Goal: Task Accomplishment & Management: Manage account settings

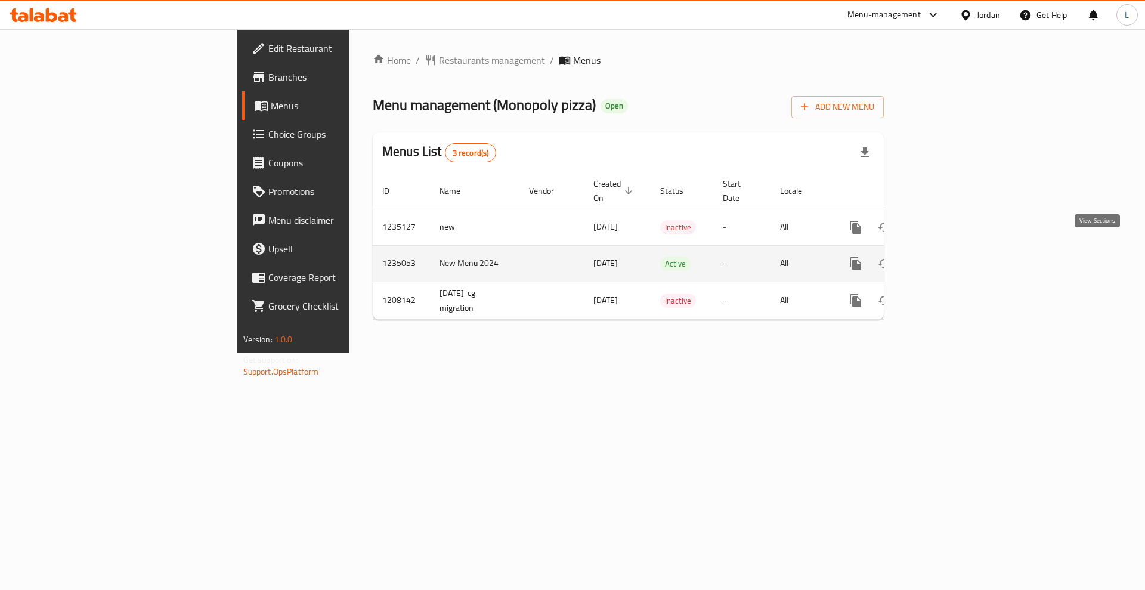
click at [956, 250] on link "enhanced table" at bounding box center [941, 263] width 29 height 29
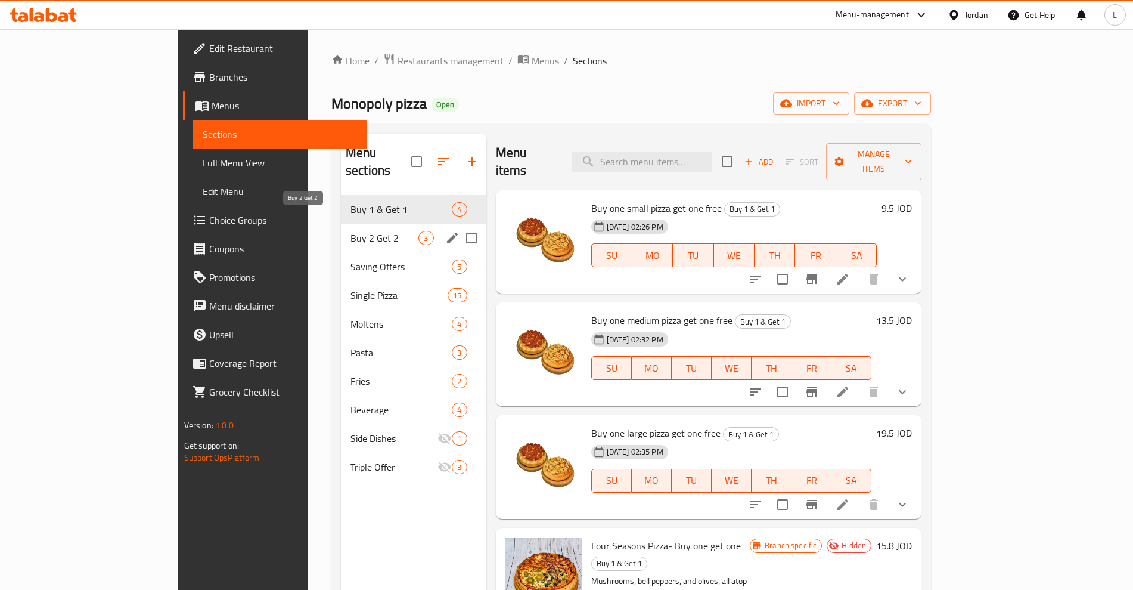
click at [341, 224] on div "Buy 2 Get 2 3" at bounding box center [413, 238] width 145 height 29
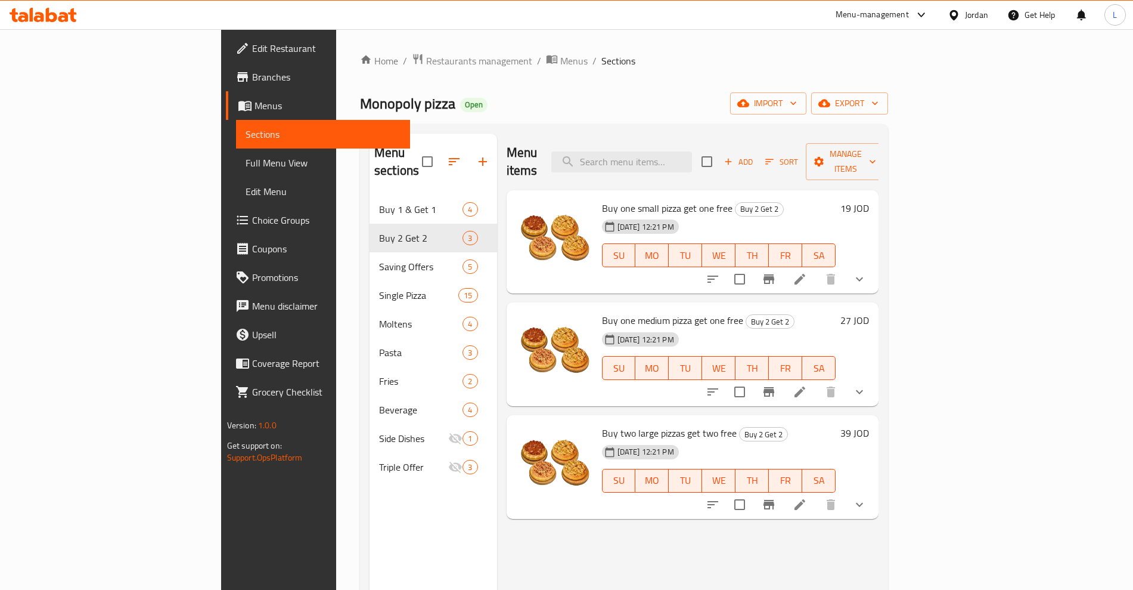
click at [602, 199] on span "Buy one small pizza get one free" at bounding box center [667, 208] width 131 height 18
click at [807, 272] on icon at bounding box center [800, 279] width 14 height 14
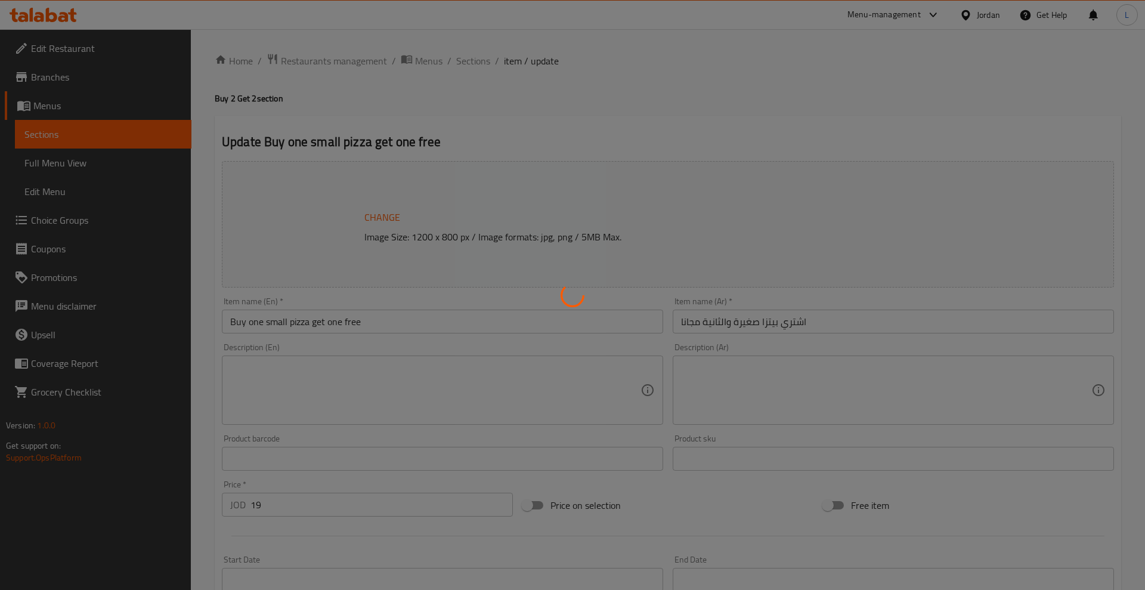
type input "اختيارك للبيتزا"
type input "1"
type input "اختيارك اابيتزا الثانية"
type input "1"
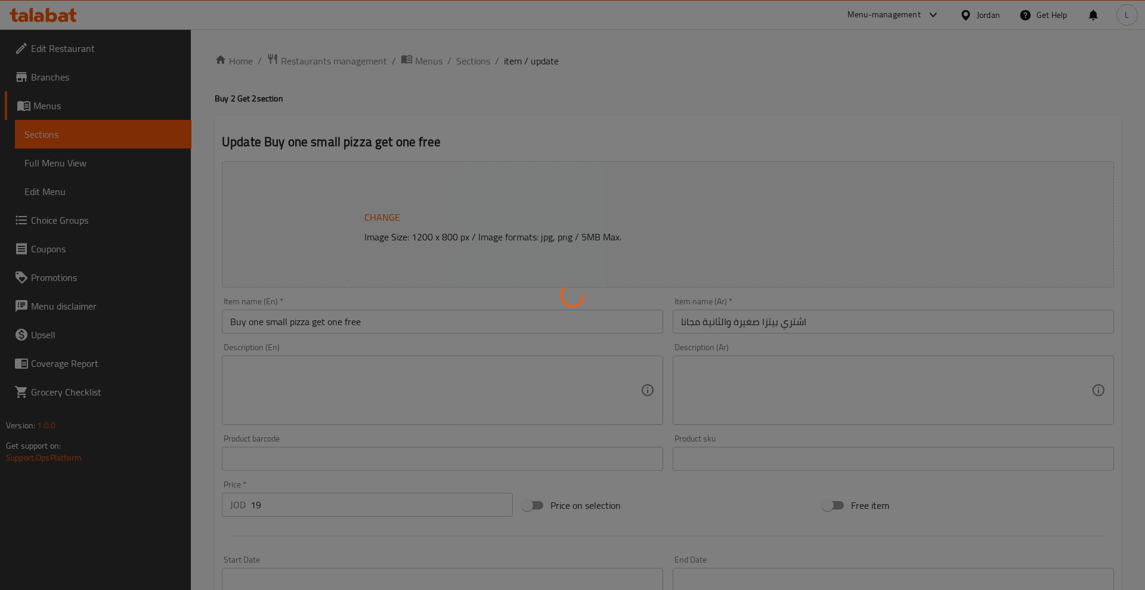
type input "1"
type input "اختيارك للبيتزا المجانية"
type input "1"
type input "اختيارك للبيتزا المجانية الثانية"
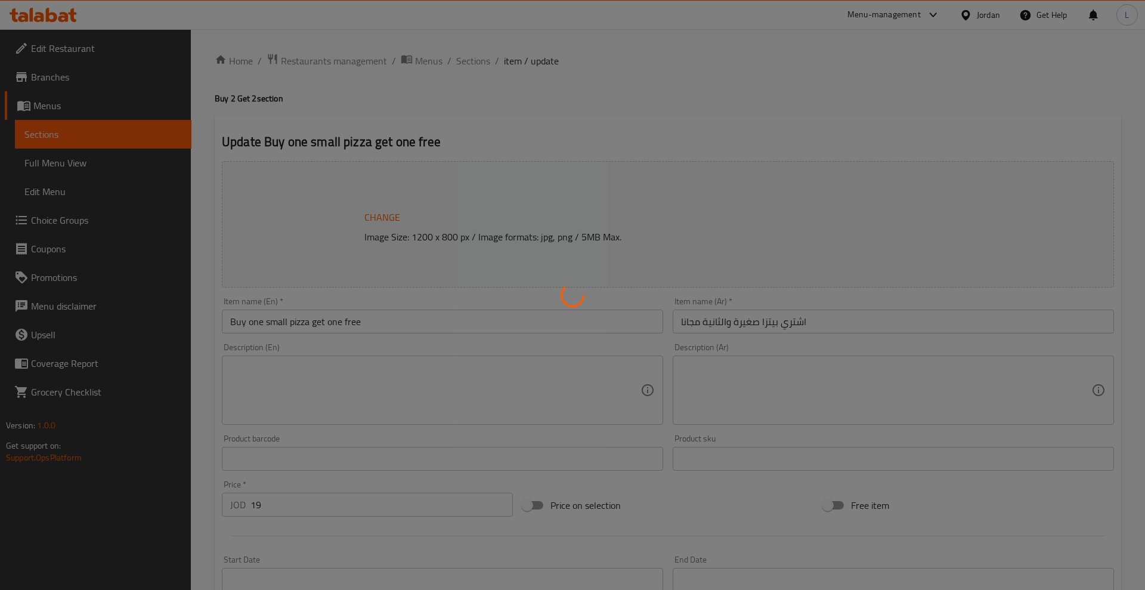
type input "1"
type input "اختيارك من"
type input "1"
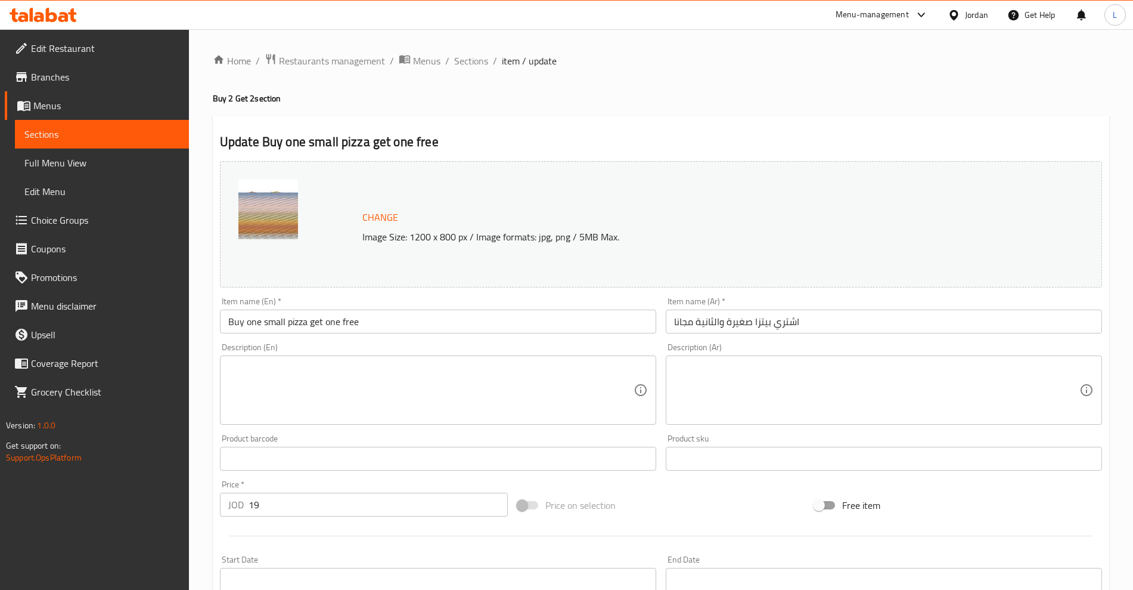
click at [250, 325] on input "Buy one small pizza get one free" at bounding box center [438, 321] width 436 height 24
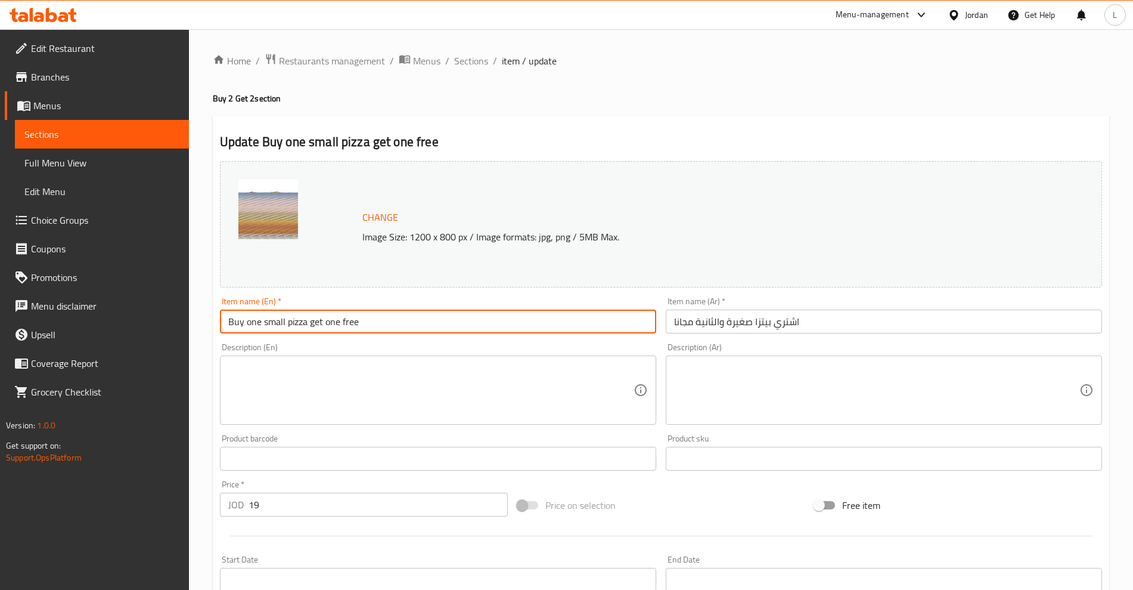
click at [250, 325] on input "Buy one small pizza get one free" at bounding box center [438, 321] width 436 height 24
click at [315, 322] on input "Buy 2 small pizza get one free" at bounding box center [438, 321] width 436 height 24
click at [323, 322] on input "Buy 2 small pizza get one free" at bounding box center [438, 321] width 436 height 24
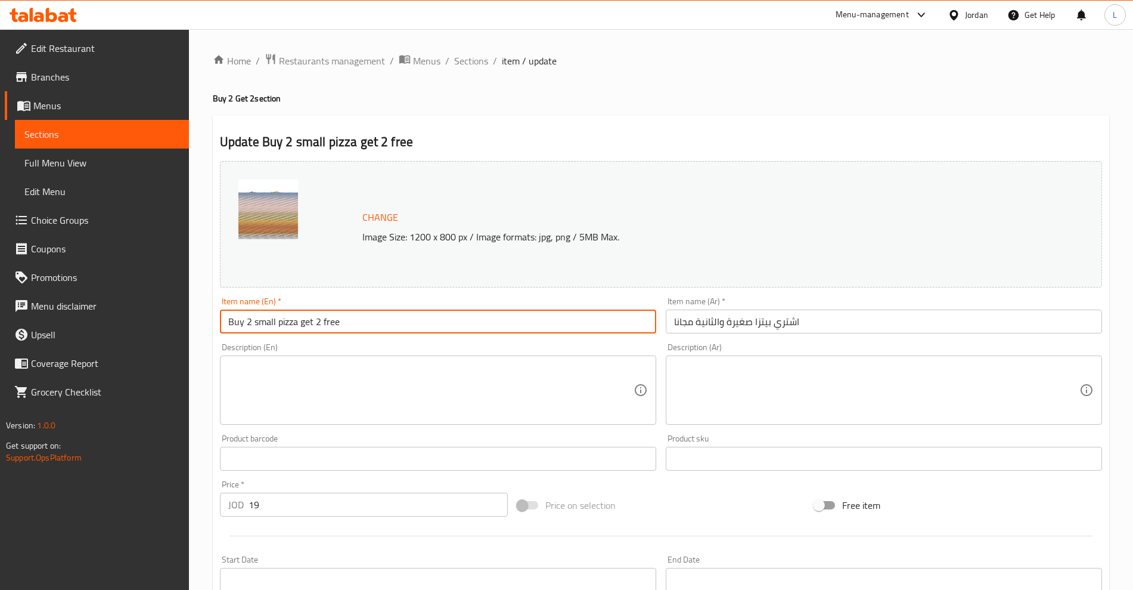
type input "Buy 2 small pizza get 2 free"
click at [773, 323] on input "اشتري بيتزا صغيرة والثانية مجانا" at bounding box center [884, 321] width 436 height 24
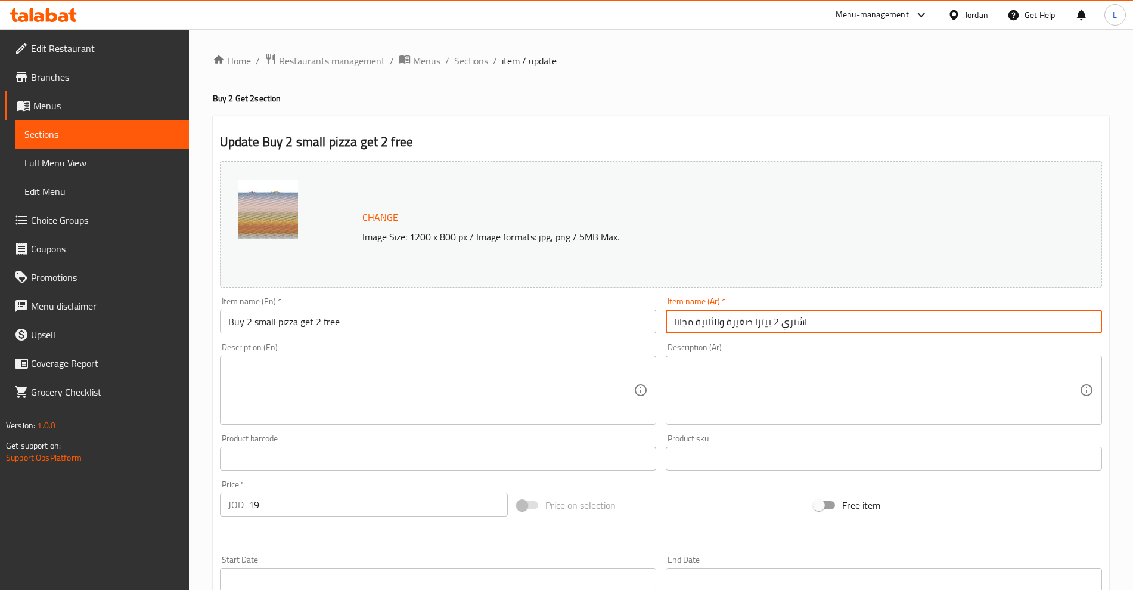
click at [725, 326] on input "اشتري 2 بيتزا صغيرة والثانية مجانا" at bounding box center [884, 321] width 436 height 24
click at [720, 327] on input "اشتري 2 بيتزا صغيرة والثانية مجانا" at bounding box center [884, 321] width 436 height 24
click at [709, 323] on input "اشتري 2 بيتزا صغيرة وواحصل على الثانية مجانا" at bounding box center [884, 321] width 436 height 24
click at [709, 322] on input "اشتري 2 بيتزا صغيرة وواحصل على الثانية مجانا" at bounding box center [884, 321] width 436 height 24
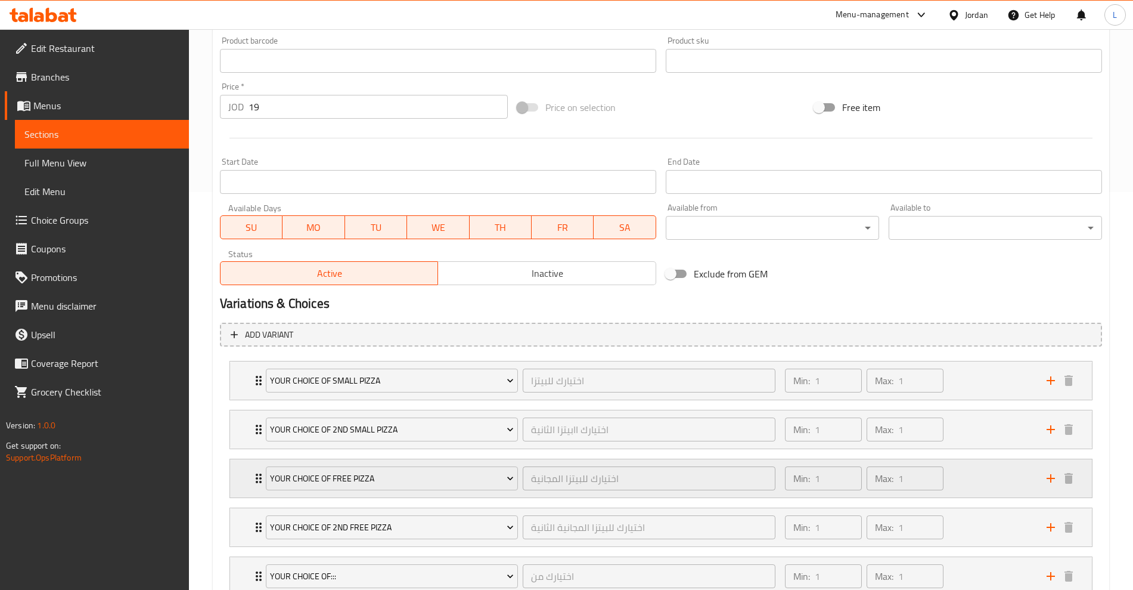
scroll to position [485, 0]
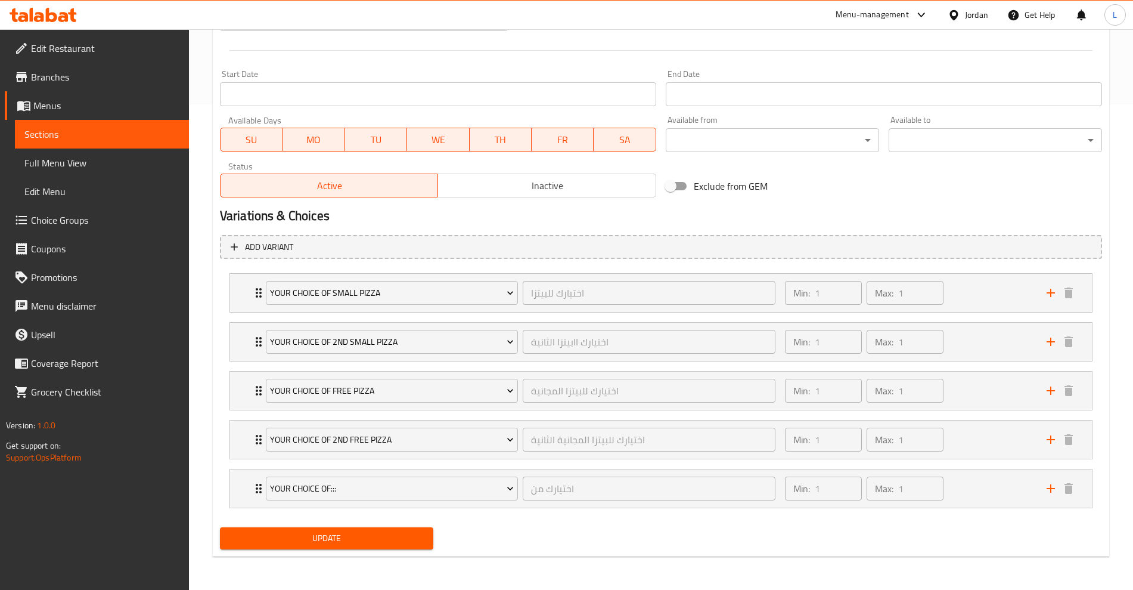
type input "اشتري 2 بيتزا صغيرة وواحصل على 2 مجانا"
click at [354, 547] on button "Update" at bounding box center [326, 538] width 213 height 22
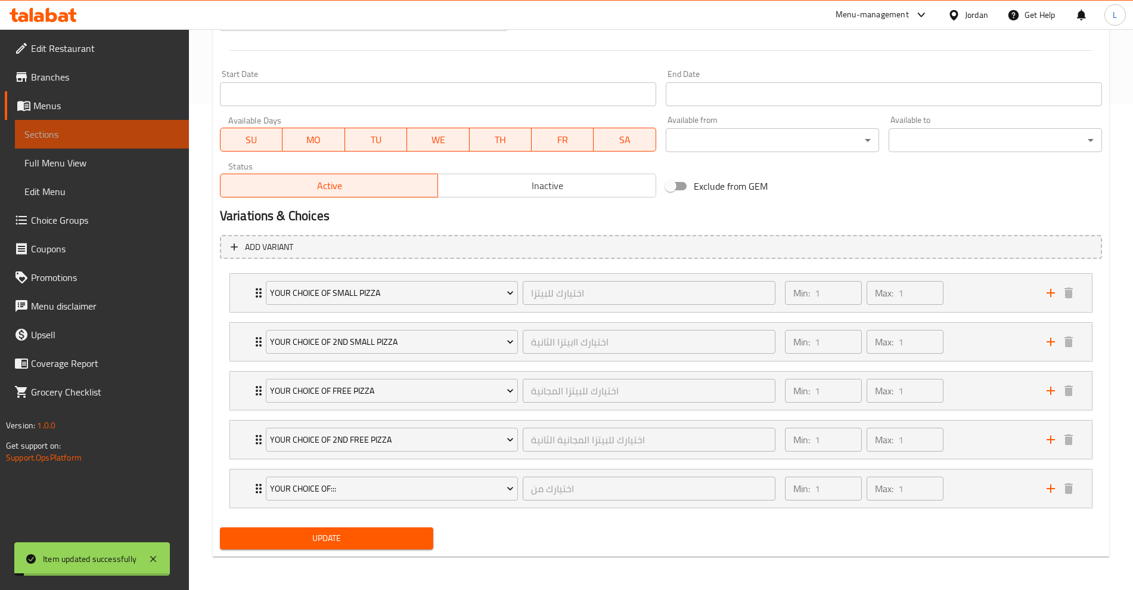
click at [76, 133] on span "Sections" at bounding box center [101, 134] width 155 height 14
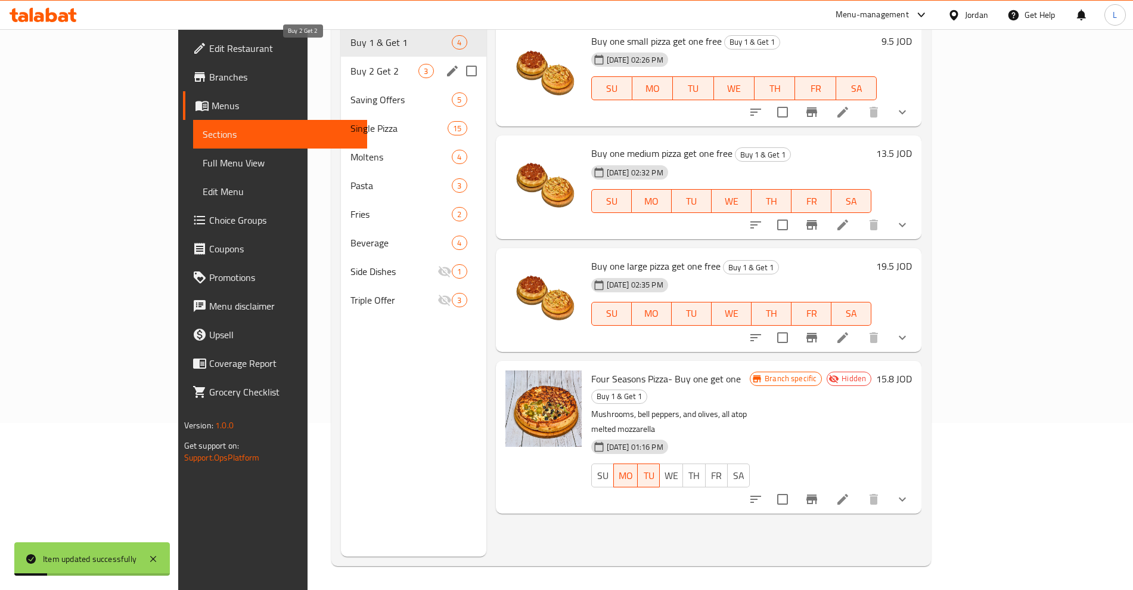
click at [351, 64] on span "Buy 2 Get 2" at bounding box center [385, 71] width 68 height 14
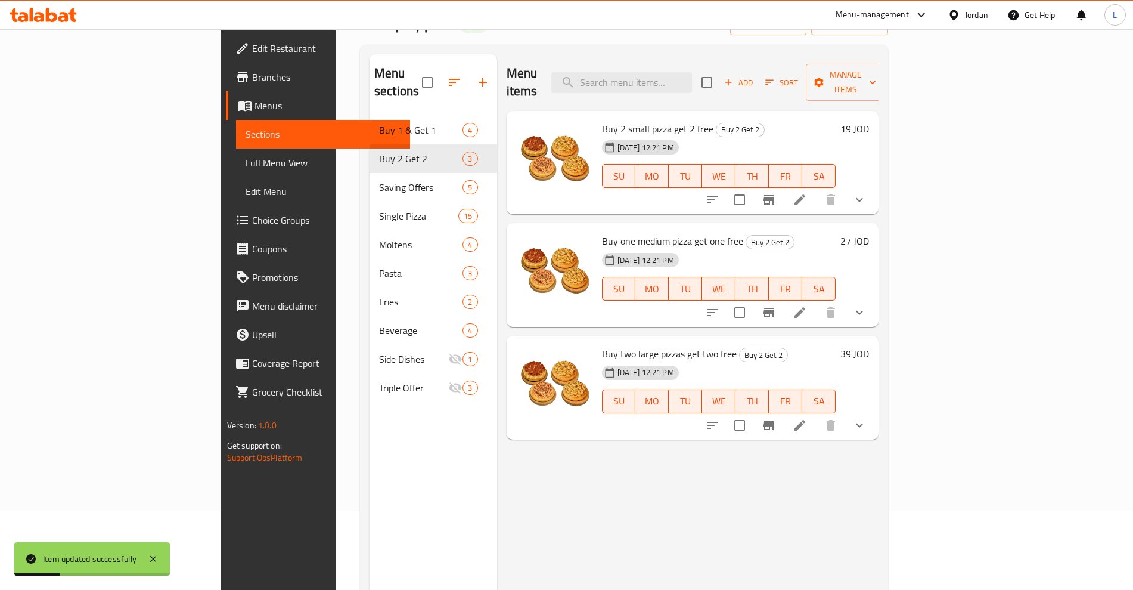
scroll to position [18, 0]
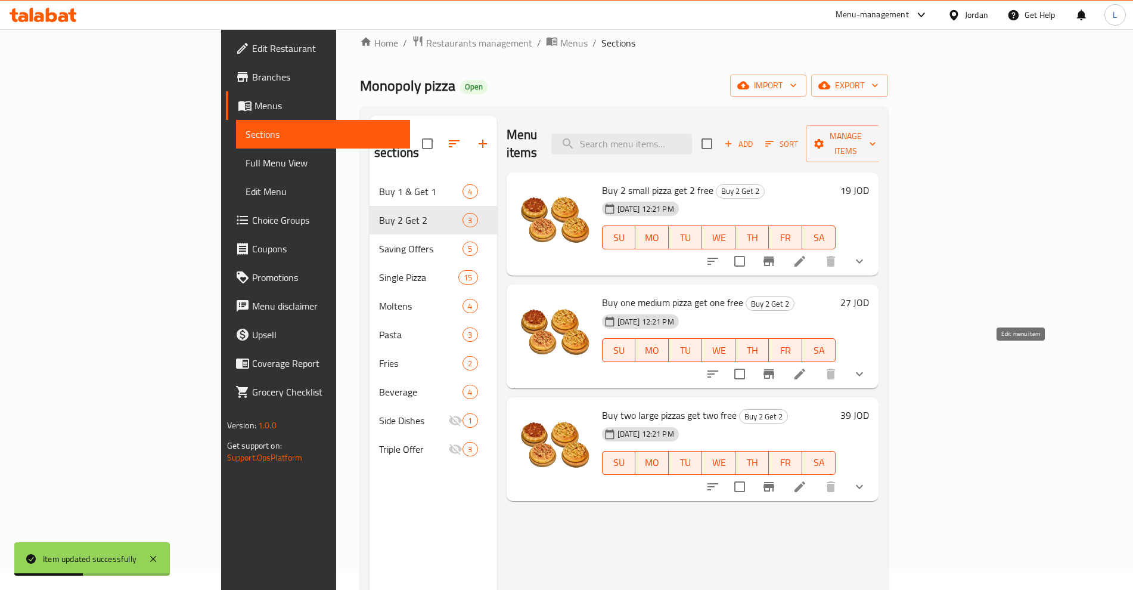
click at [807, 367] on icon at bounding box center [800, 374] width 14 height 14
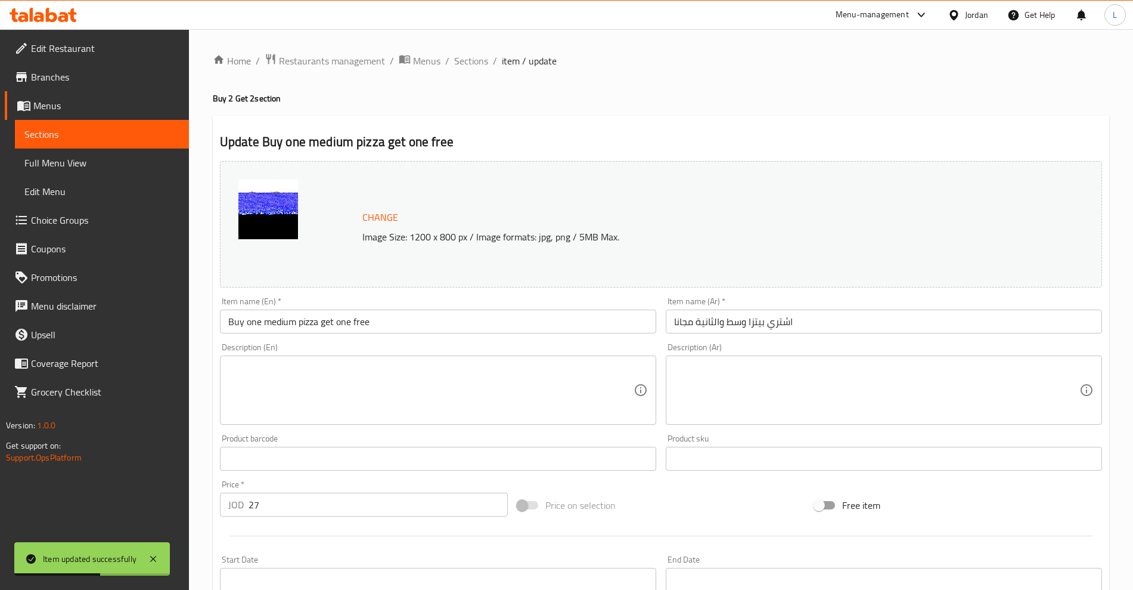
click at [252, 324] on input "Buy one medium pizza get one free" at bounding box center [438, 321] width 436 height 24
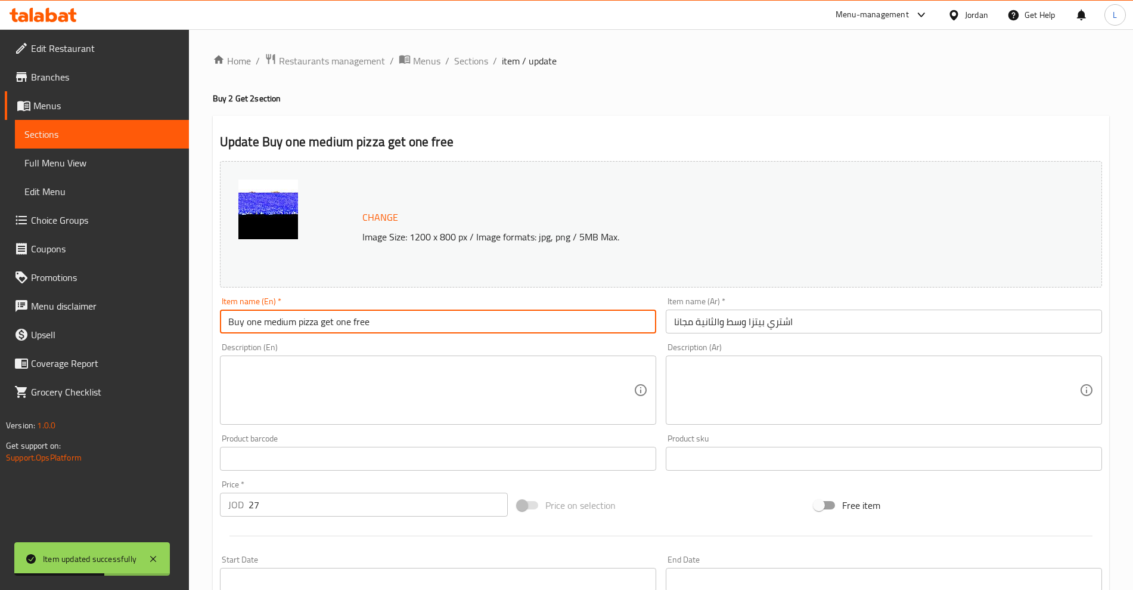
click at [252, 324] on input "Buy one medium pizza get one free" at bounding box center [438, 321] width 436 height 24
click at [330, 322] on input "Buy 2 medium pizza get one free" at bounding box center [438, 321] width 436 height 24
type input "Buy 2 medium pizza get 2 free"
click at [768, 321] on input "اشتري بيتزا وسط والثانية مجانا" at bounding box center [884, 321] width 436 height 24
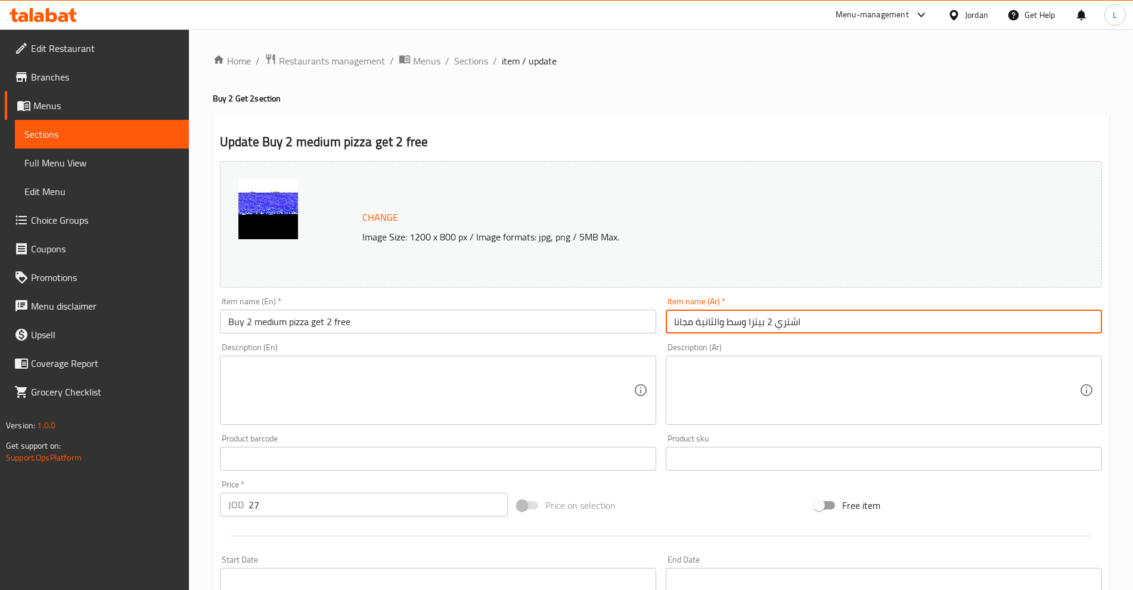
click at [715, 319] on input "اشتري 2 بيتزا وسط والثانية مجانا" at bounding box center [884, 321] width 436 height 24
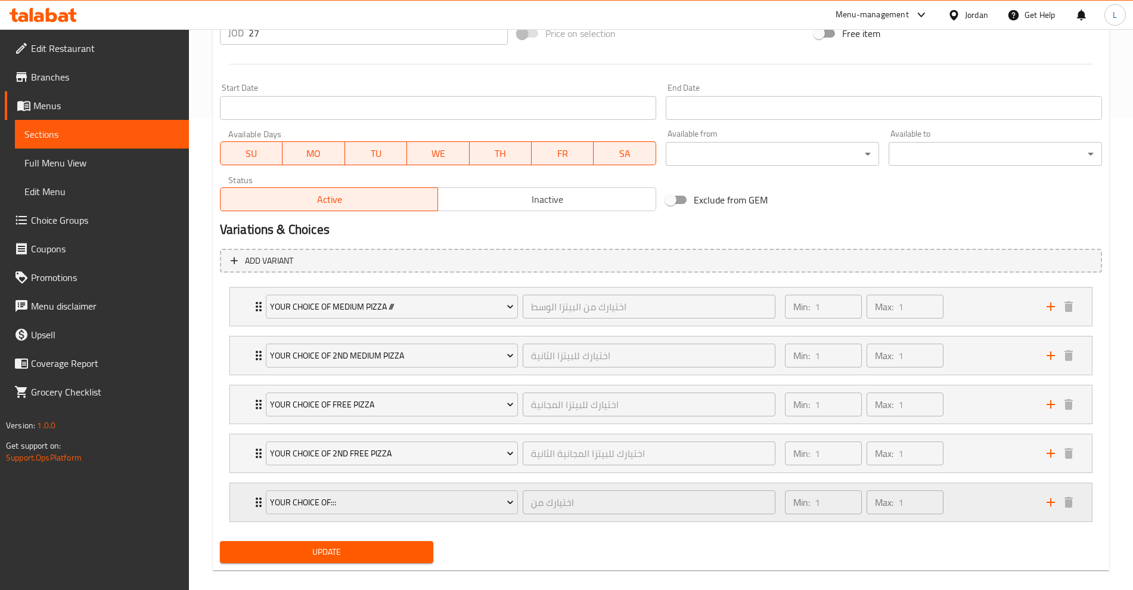
scroll to position [485, 0]
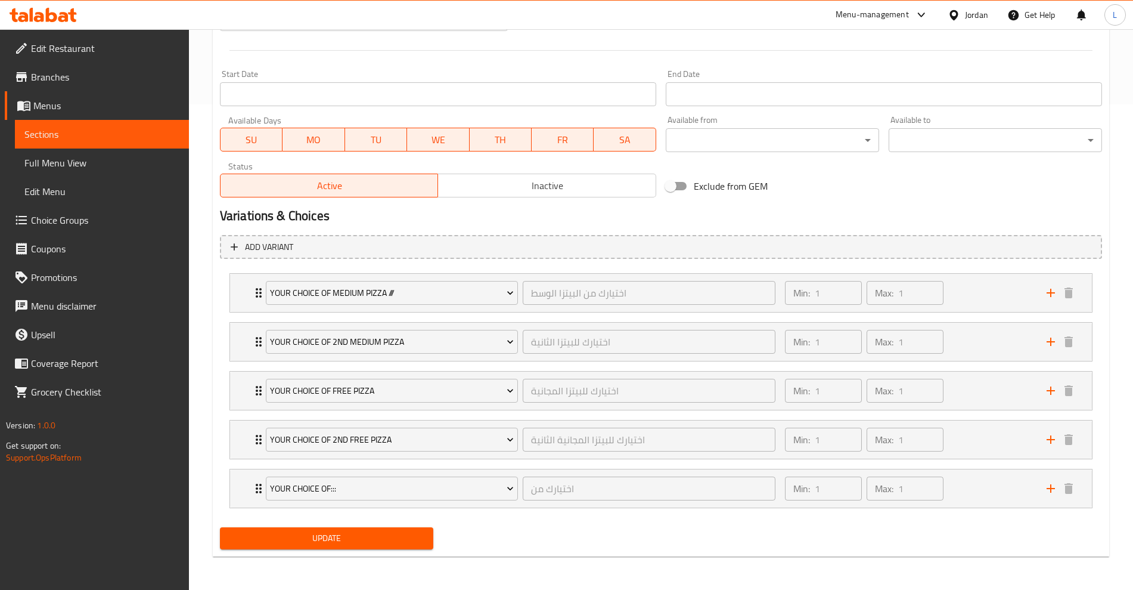
type input "اشتري 2 بيتزا وسط واحصل على 2 مجانا"
click at [334, 534] on span "Update" at bounding box center [327, 538] width 194 height 15
drag, startPoint x: 52, startPoint y: 129, endPoint x: 145, endPoint y: 141, distance: 94.4
click at [52, 129] on span "Sections" at bounding box center [101, 134] width 155 height 14
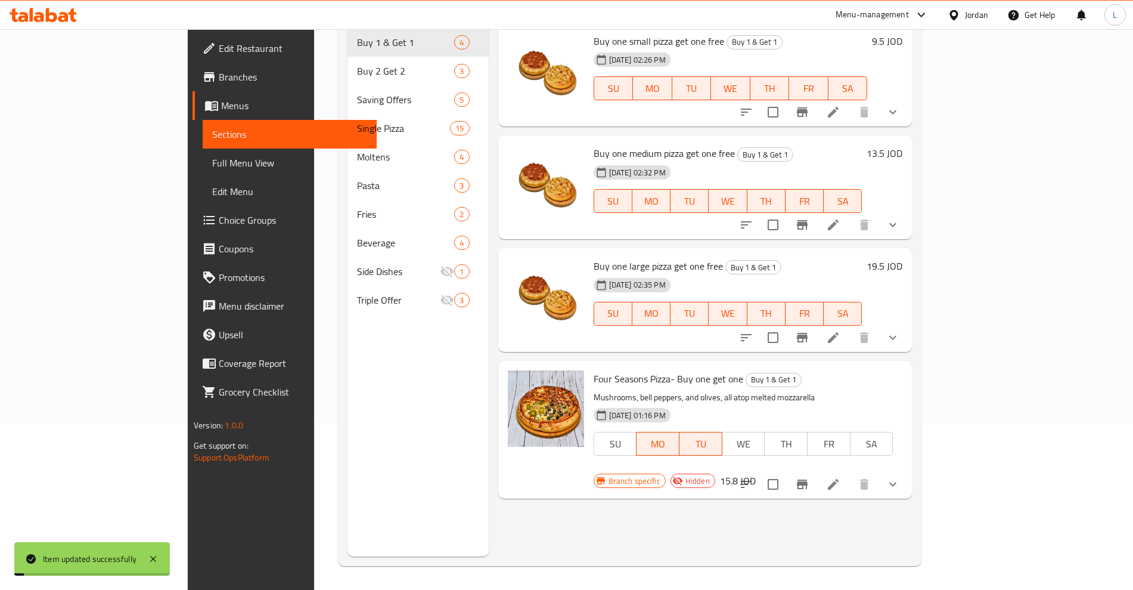
scroll to position [167, 0]
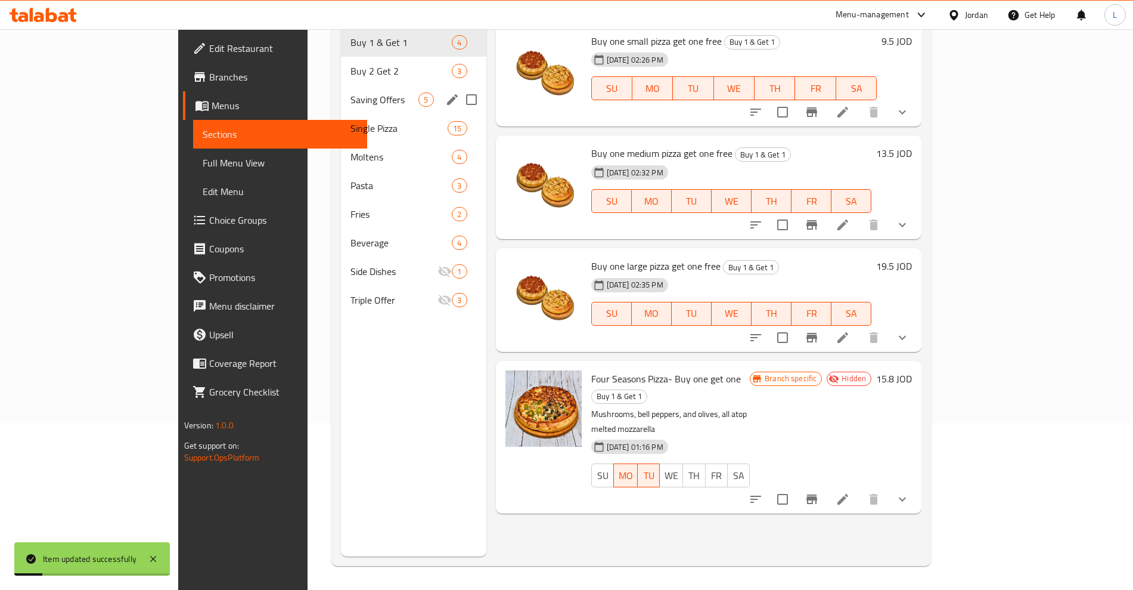
click at [341, 66] on div "Buy 2 Get 2 3" at bounding box center [413, 71] width 145 height 29
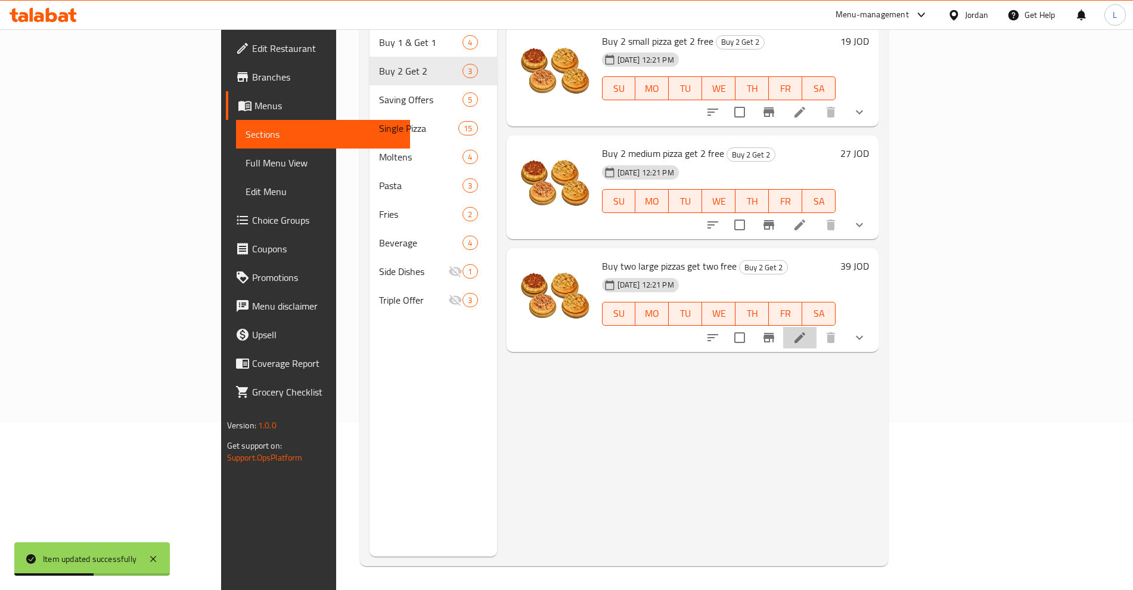
click at [817, 327] on li at bounding box center [799, 337] width 33 height 21
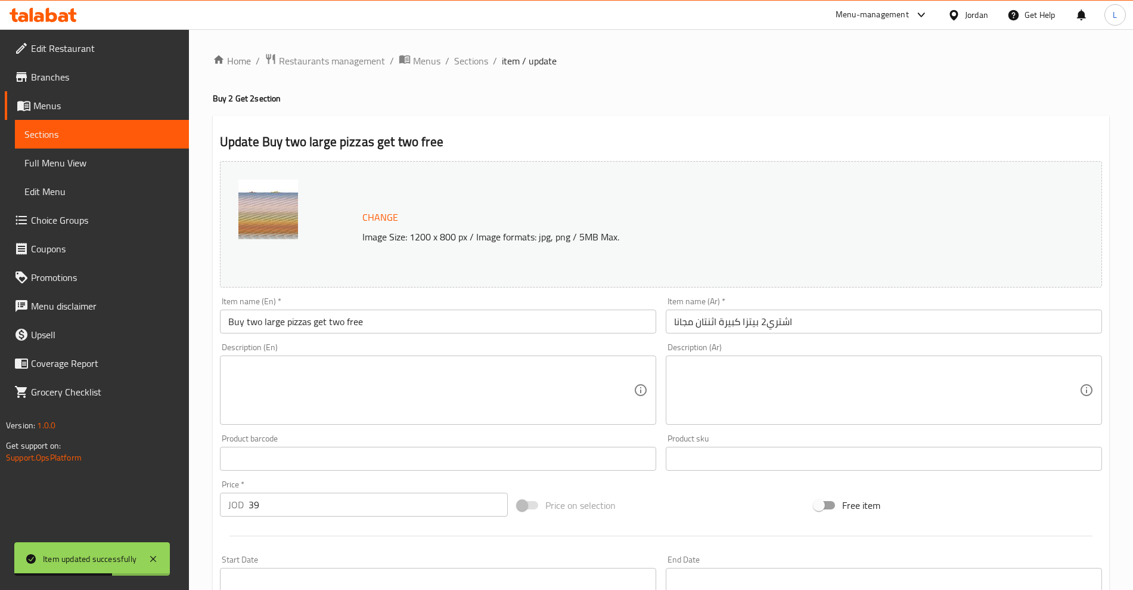
click at [254, 321] on input "Buy two large pizzas get two free" at bounding box center [438, 321] width 436 height 24
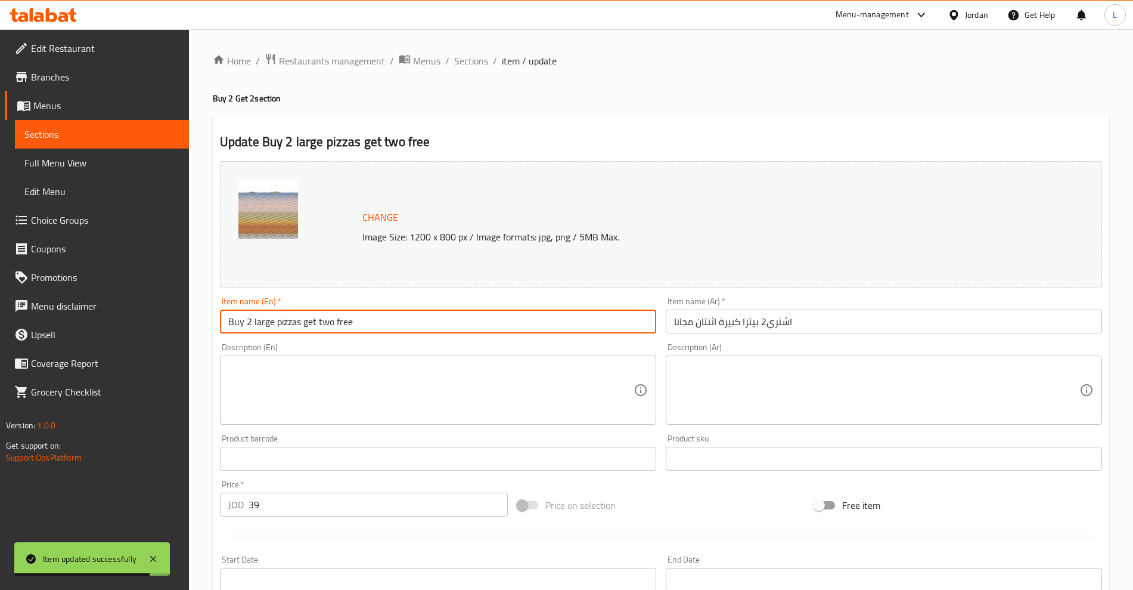
click at [325, 322] on input "Buy 2 large pizzas get two free" at bounding box center [438, 321] width 436 height 24
type input "Buy 2 large pizzas get 2 free"
click at [764, 320] on input "اشتري2 بيتزا كبيرة اثنتان مجانا" at bounding box center [884, 321] width 436 height 24
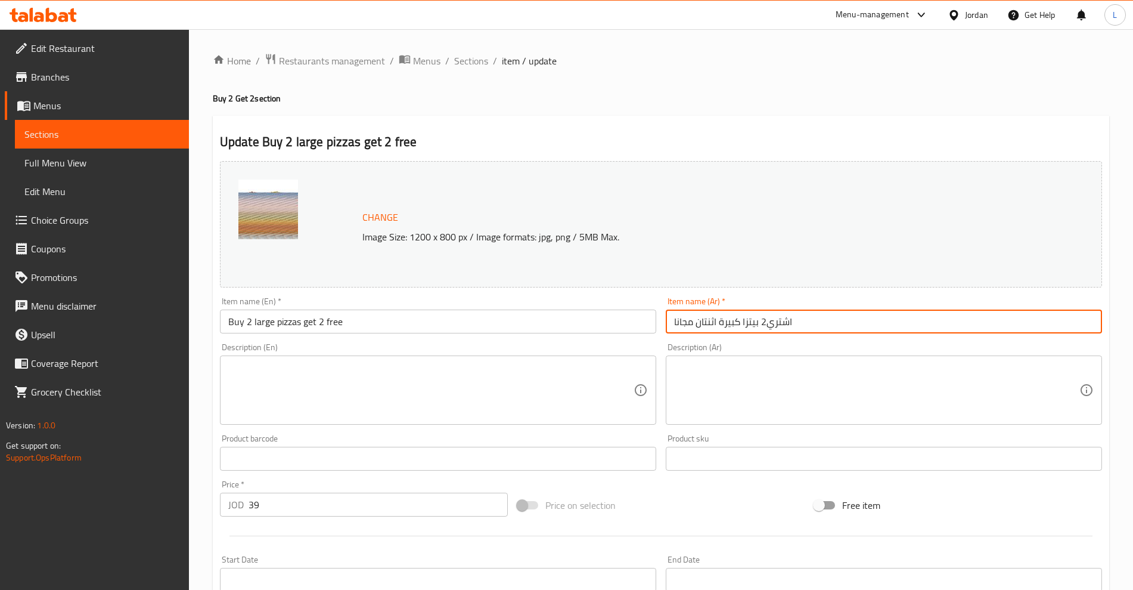
click at [767, 325] on input "اشتري2 بيتزا كبيرة اثنتان مجانا" at bounding box center [884, 321] width 436 height 24
click at [760, 320] on input "اشتري2 بيتزا كبيرة اثنتان مجانا" at bounding box center [884, 321] width 436 height 24
click at [711, 322] on input "اشتري2 بيتزا كبيرة اثنتان مجانا" at bounding box center [884, 321] width 436 height 24
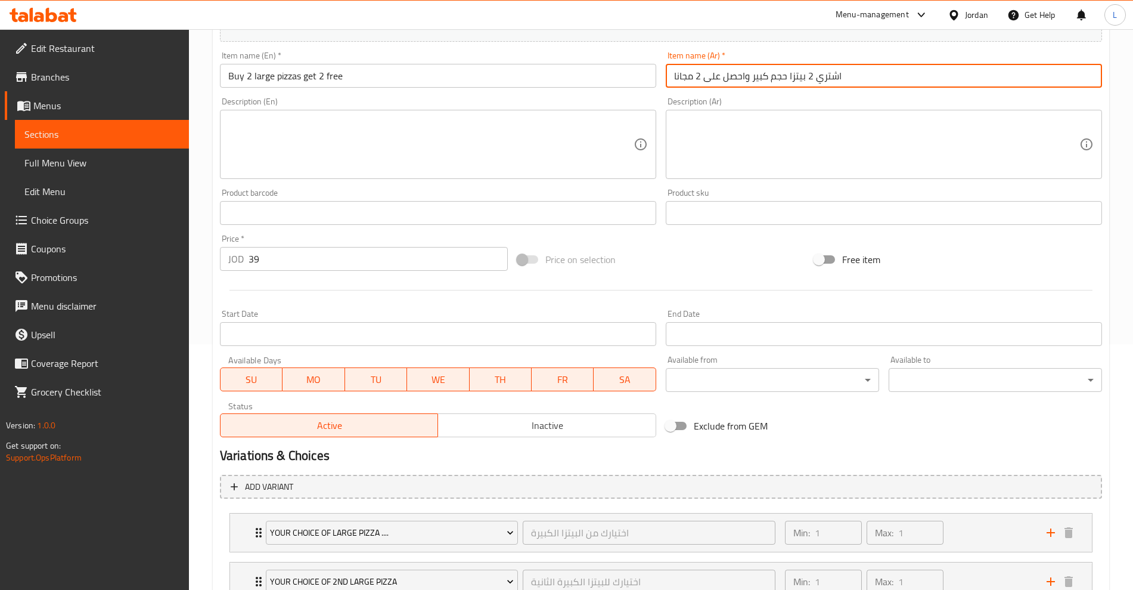
scroll to position [447, 0]
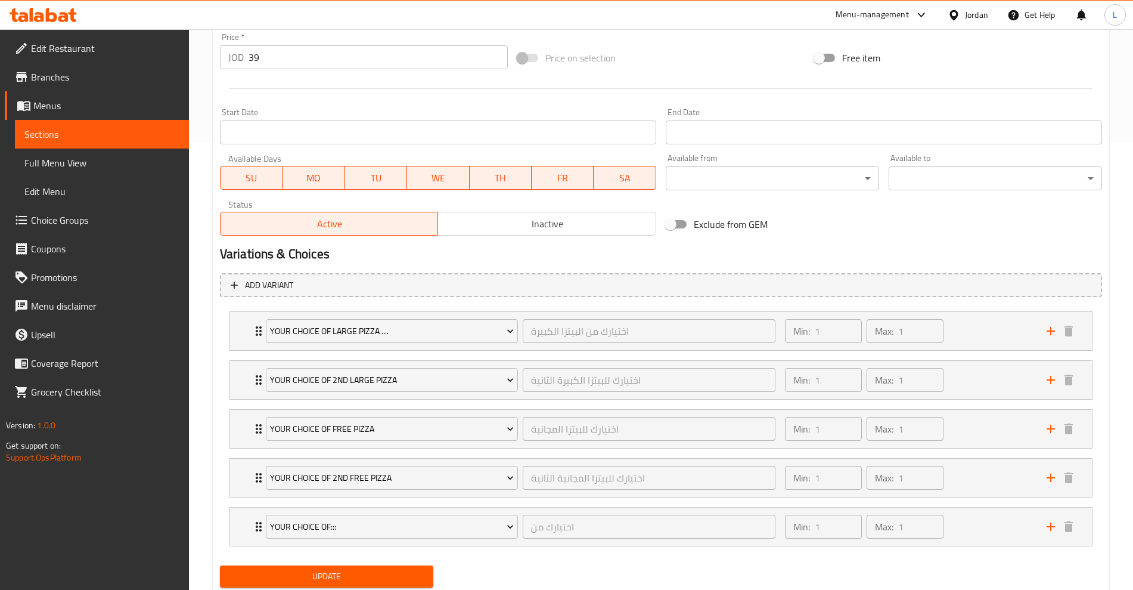
type input "اشتري 2 بيتزا حجم كبير واحصل على 2 مجانا"
click at [320, 572] on span "Update" at bounding box center [327, 576] width 194 height 15
